Goal: Transaction & Acquisition: Purchase product/service

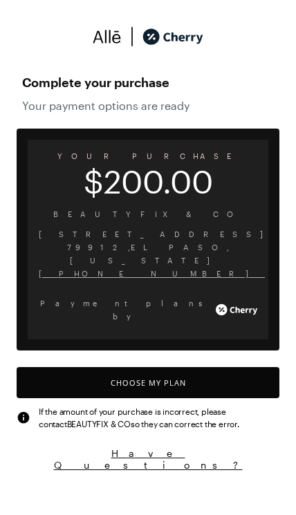
click at [204, 367] on button "Choose My Plan" at bounding box center [148, 382] width 262 height 31
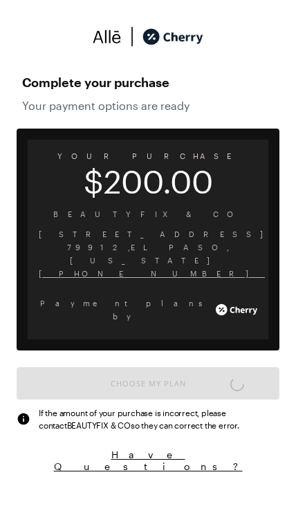
scroll to position [6, 0]
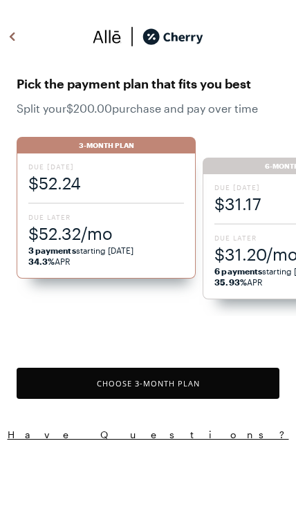
scroll to position [1127, 0]
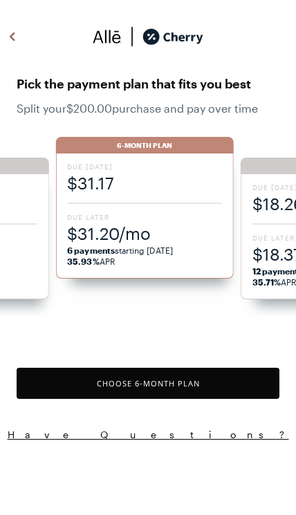
click at [142, 220] on span "Due Later" at bounding box center [144, 217] width 155 height 10
click at [165, 383] on button "Choose 6 -Month Plan" at bounding box center [148, 382] width 262 height 31
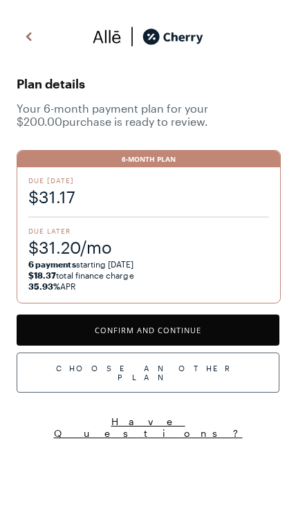
click at [178, 326] on button "Confirm and Continue" at bounding box center [148, 329] width 262 height 31
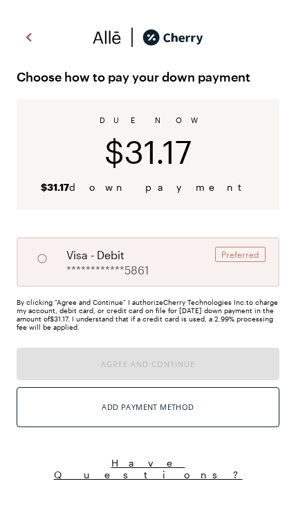
radio input "true"
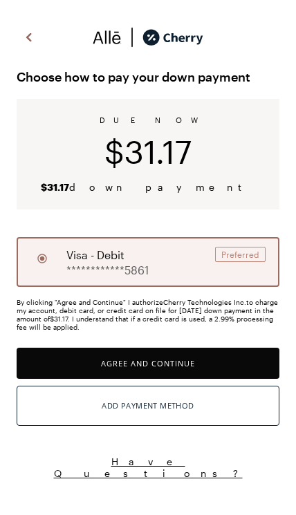
click at [32, 37] on img at bounding box center [29, 37] width 17 height 21
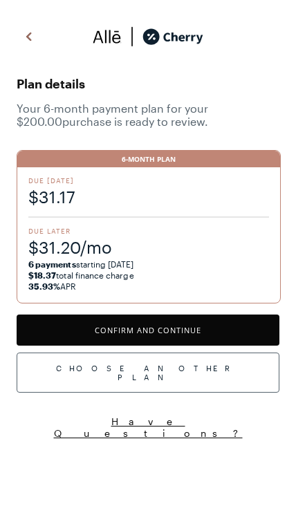
click at [194, 363] on div "Choose Another Plan" at bounding box center [148, 372] width 262 height 40
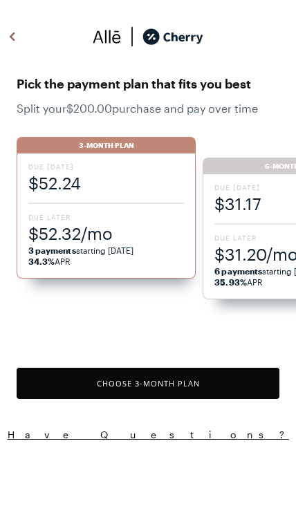
click at [114, 215] on span "Due Later" at bounding box center [105, 217] width 155 height 10
click at [171, 381] on button "Choose 3 -Month Plan" at bounding box center [148, 382] width 262 height 31
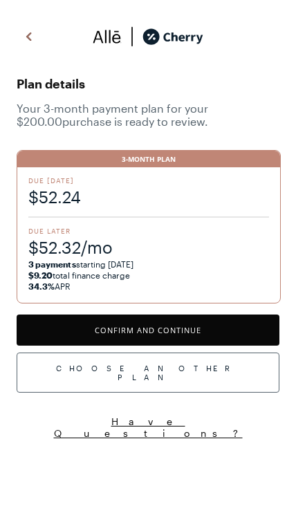
click at [157, 327] on button "Confirm and Continue" at bounding box center [148, 329] width 262 height 31
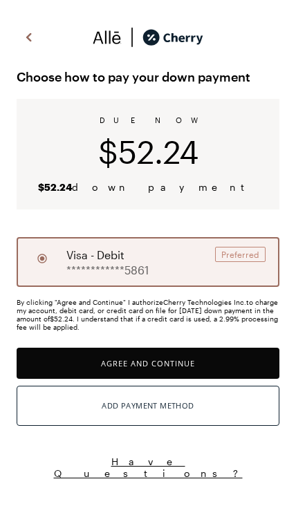
click at [243, 262] on div "Preferred" at bounding box center [240, 254] width 50 height 15
click at [169, 405] on div "Add Payment Method" at bounding box center [148, 406] width 92 height 18
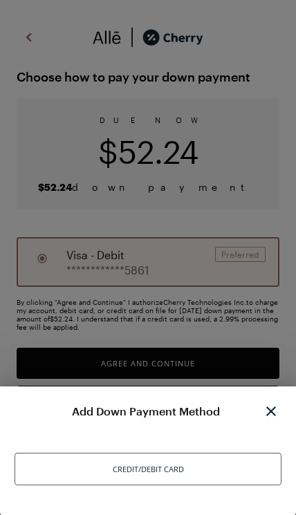
click at [162, 467] on div "Credit/Debit Card" at bounding box center [148, 468] width 266 height 32
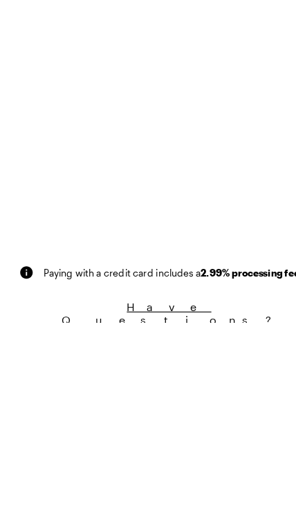
scroll to position [351, 0]
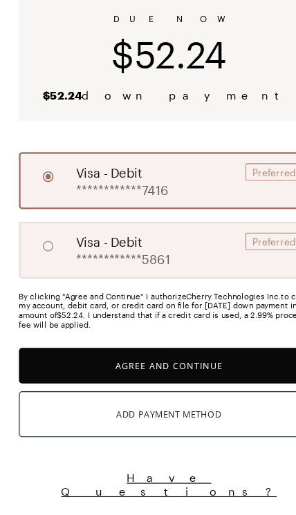
scroll to position [28, 0]
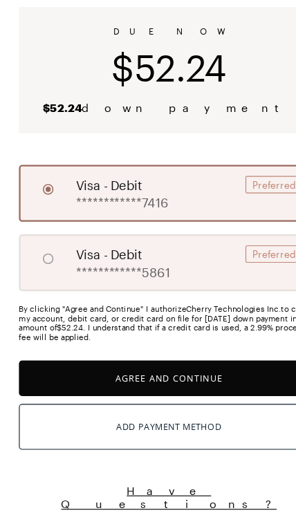
click at [192, 380] on button "Agree and Continue" at bounding box center [148, 395] width 262 height 31
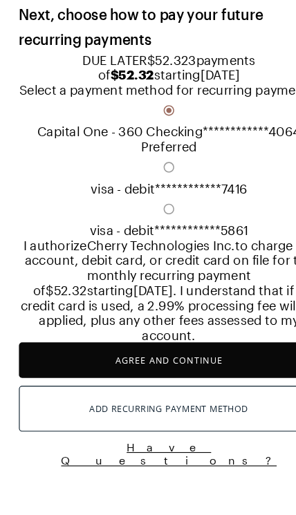
click at [40, 222] on input "A" at bounding box center [148, 210] width 262 height 23
radio input "true"
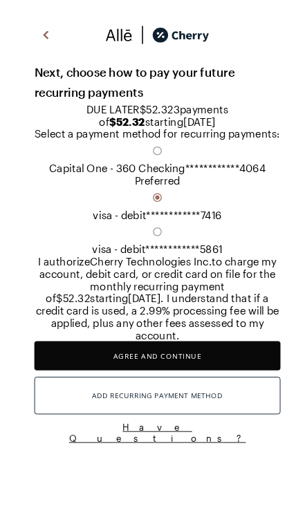
scroll to position [135, 0]
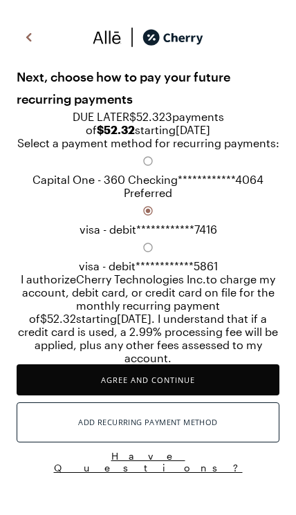
click at [207, 395] on button "Agree and Continue" at bounding box center [148, 379] width 262 height 31
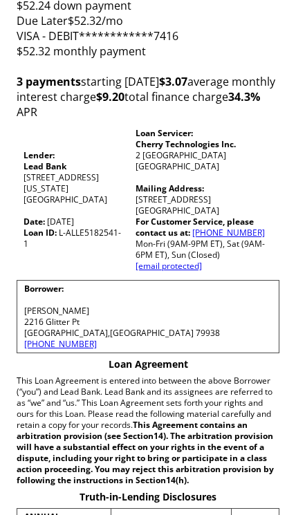
scroll to position [144, 0]
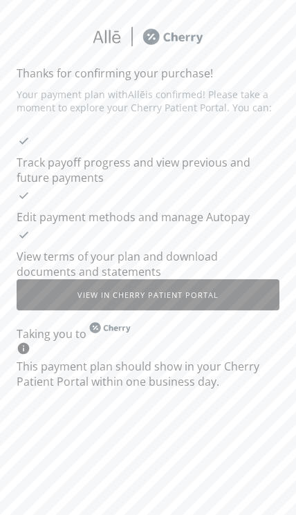
click at [249, 281] on button "View in Cherry patient portal" at bounding box center [148, 294] width 262 height 31
